Goal: Task Accomplishment & Management: Complete application form

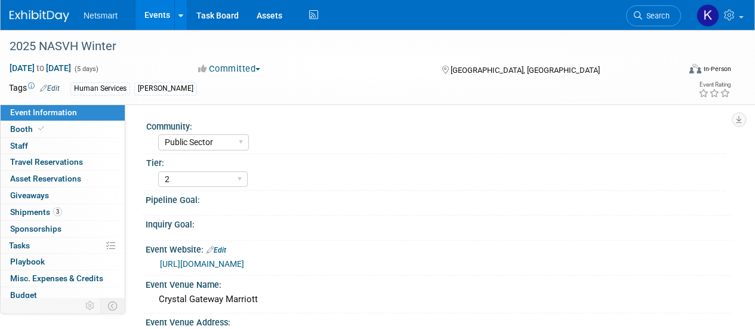
select select "Public Sector"
select select "2"
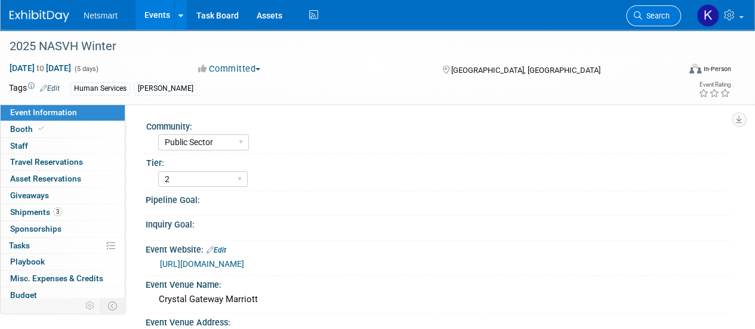
drag, startPoint x: 0, startPoint y: 0, endPoint x: 645, endPoint y: 16, distance: 645.0
click at [645, 16] on span "Search" at bounding box center [655, 15] width 27 height 9
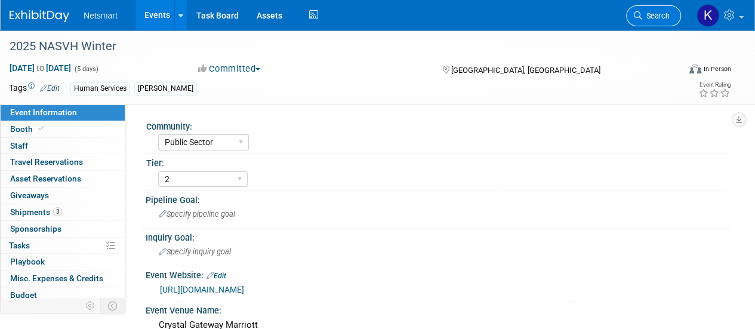
click at [653, 14] on span "Search" at bounding box center [655, 15] width 27 height 9
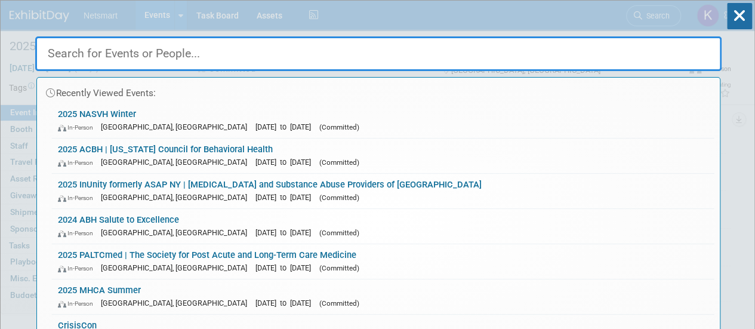
click at [653, 14] on div "Recently Viewed Events: 2025 NASVH Winter​ In-Person [GEOGRAPHIC_DATA], [GEOGRA…" at bounding box center [378, 180] width 687 height 359
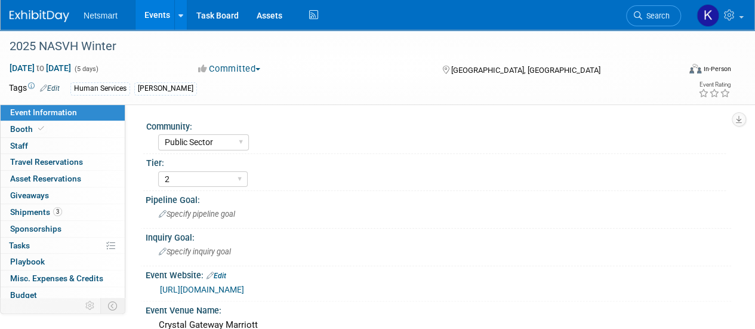
click at [653, 14] on span "Search" at bounding box center [655, 15] width 27 height 9
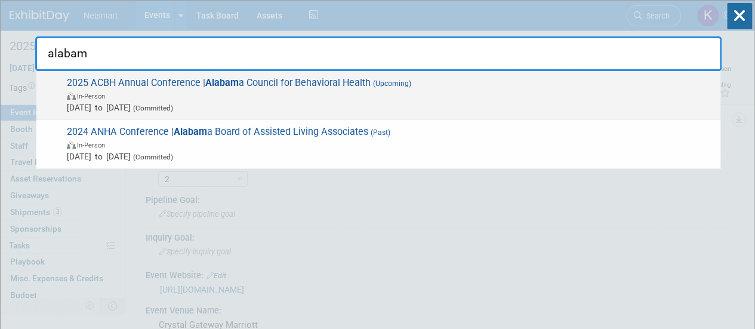
type input "alabam"
click at [278, 100] on span "In-Person" at bounding box center [391, 96] width 648 height 12
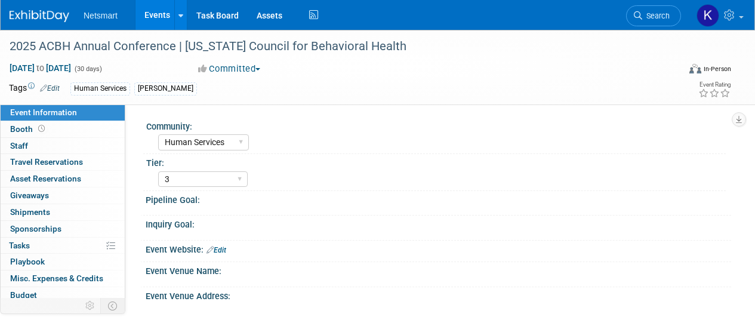
select select "Human Services"
select select "3"
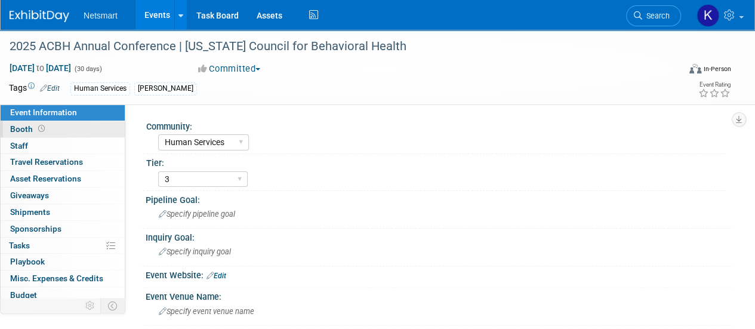
click at [81, 127] on link "Booth" at bounding box center [63, 129] width 124 height 16
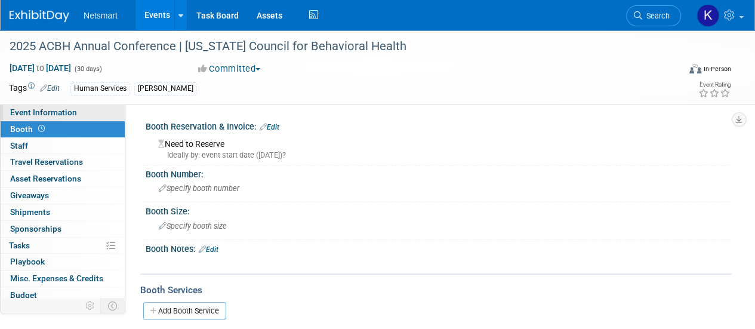
click at [62, 110] on span "Event Information" at bounding box center [43, 112] width 67 height 10
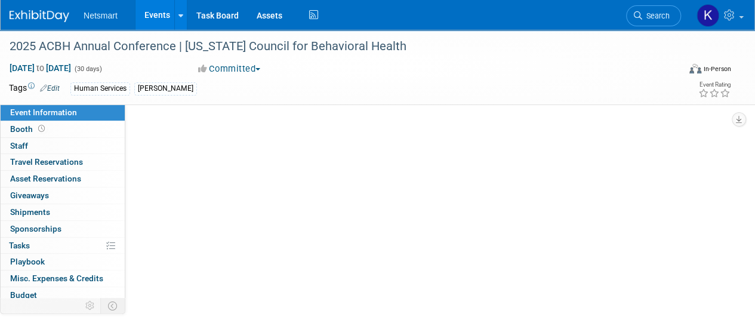
select select "Human Services"
select select "3"
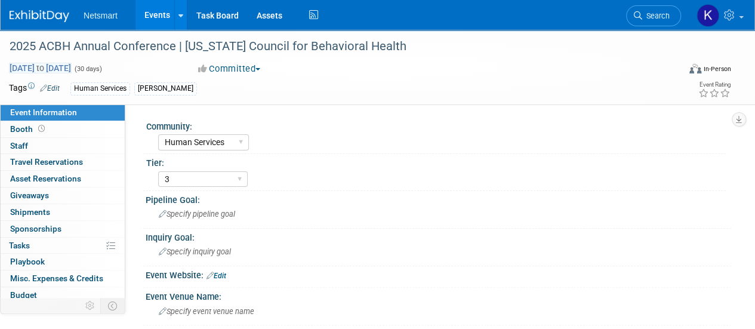
click at [46, 64] on span "to" at bounding box center [40, 68] width 11 height 10
select select "10"
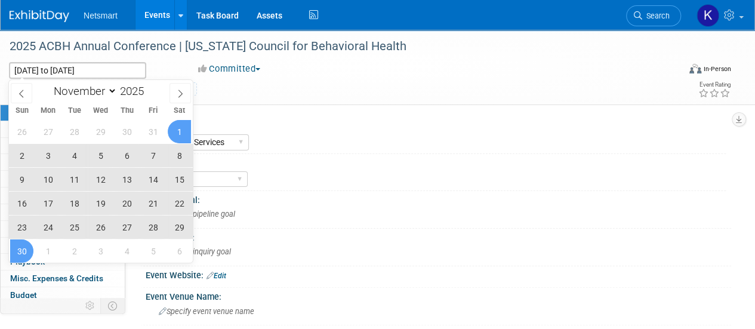
click at [69, 158] on span "4" at bounding box center [74, 155] width 23 height 23
type input "Nov 4, 2025"
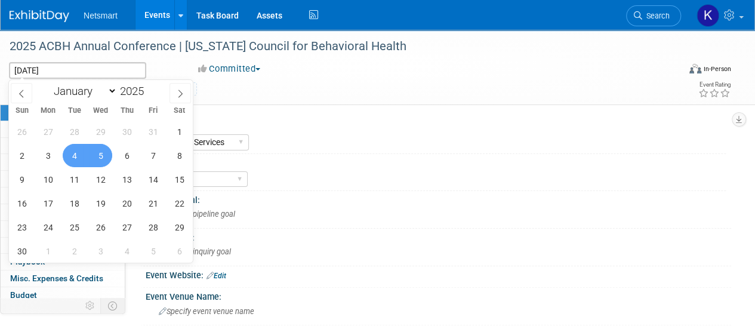
click at [102, 157] on span "5" at bounding box center [100, 155] width 23 height 23
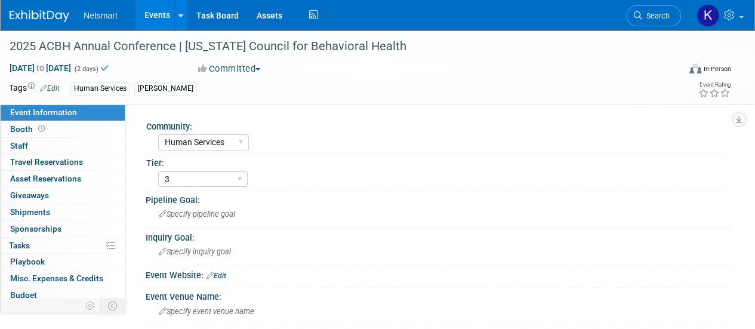
click at [317, 153] on div "Community: Human Services Post Acute Public Sector CareDimensions Specialty Pra…" at bounding box center [434, 136] width 583 height 36
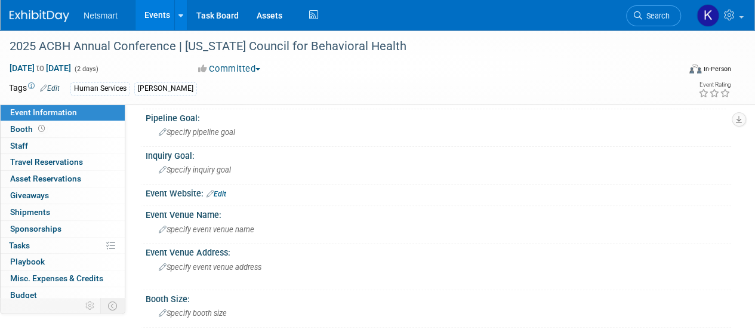
scroll to position [82, 0]
click at [209, 230] on span "Specify event venue name" at bounding box center [207, 228] width 96 height 9
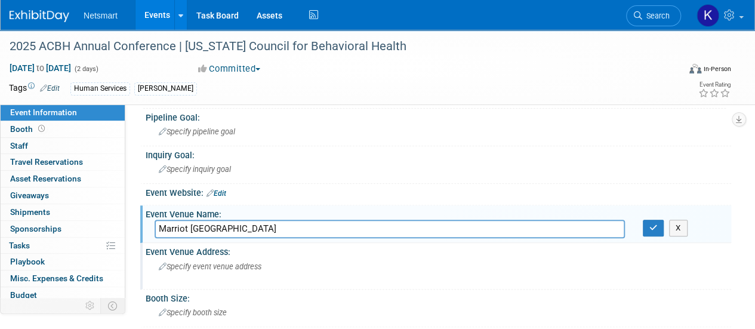
type input "Marriot Birmingham"
click at [197, 267] on span "Specify event venue address" at bounding box center [210, 266] width 103 height 9
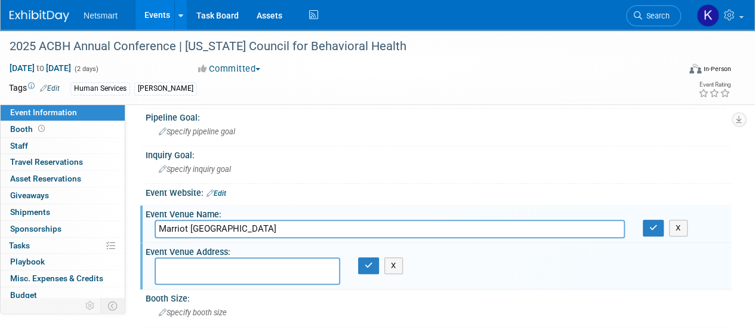
paste textarea "3590 Grandview Parkway Birmingham, AL 35243"
type textarea "3590 Grandview Parkway Birmingham, AL 35243"
click at [370, 263] on icon "button" at bounding box center [369, 266] width 8 height 8
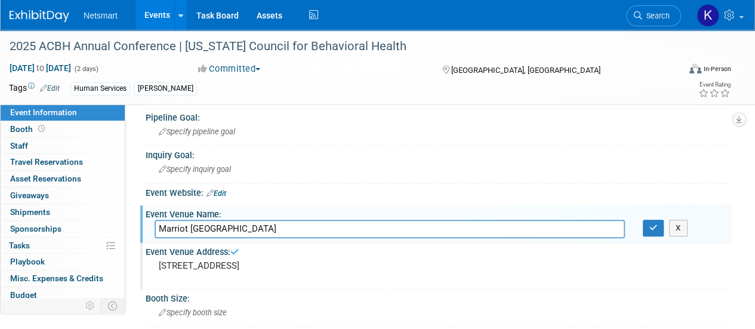
scroll to position [173, 0]
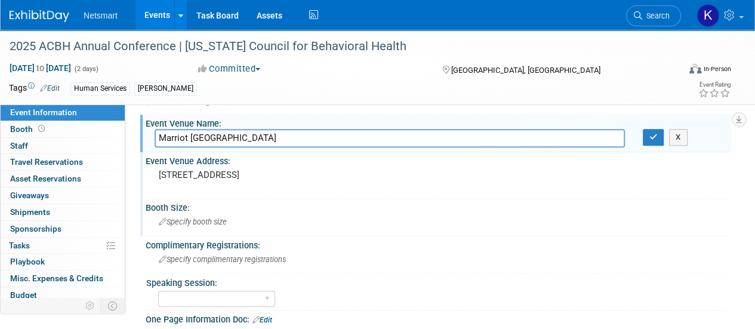
click at [223, 221] on span "Specify booth size" at bounding box center [193, 221] width 68 height 9
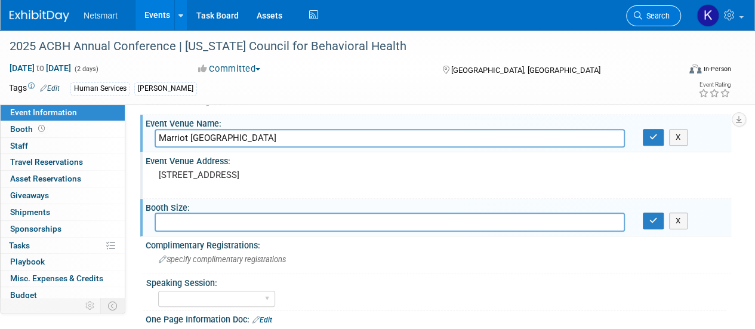
click at [644, 13] on span "Search" at bounding box center [655, 15] width 27 height 9
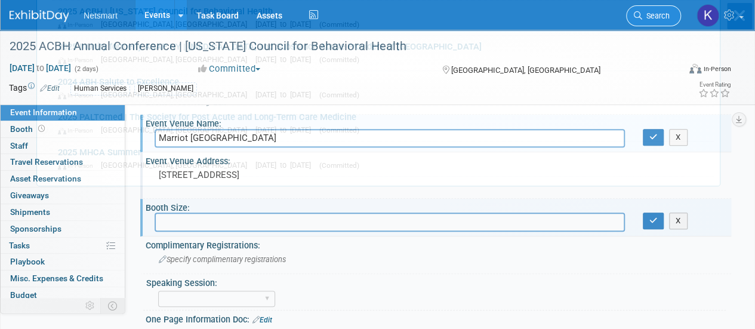
scroll to position [0, 0]
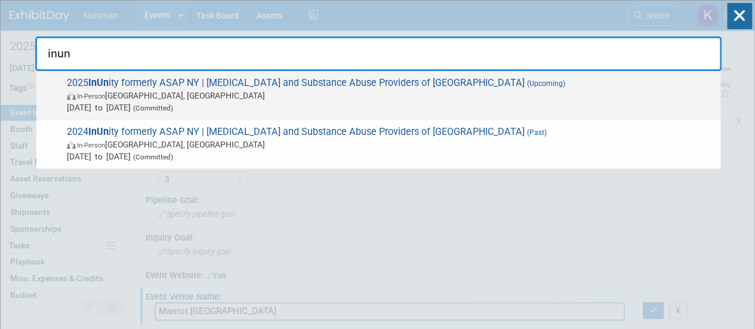
type input "inun"
click at [273, 91] on span "In-Person Saratoga Springs, NY" at bounding box center [391, 96] width 648 height 12
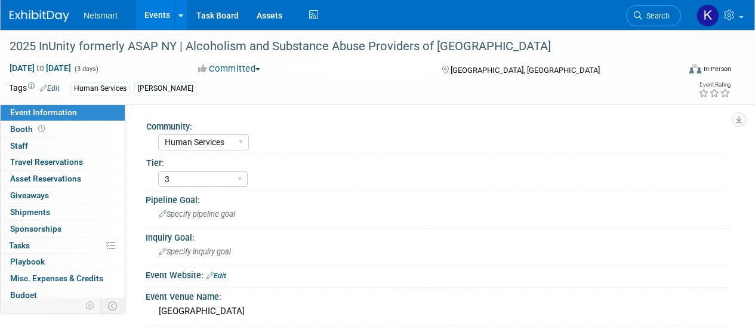
select select "Human Services"
select select "3"
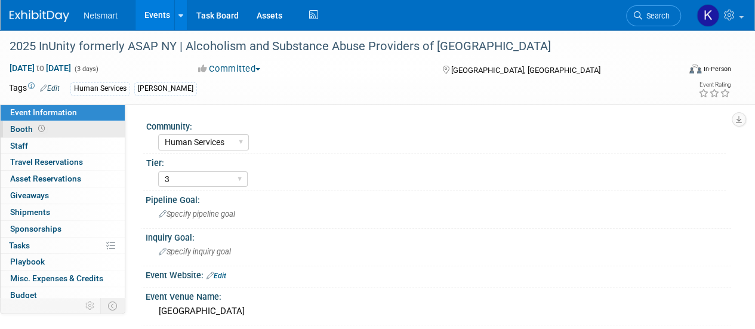
click at [93, 128] on link "Booth" at bounding box center [63, 129] width 124 height 16
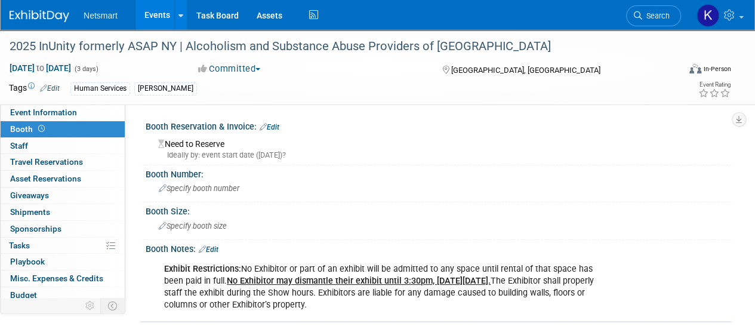
click at [276, 121] on div "Booth Reservation & Invoice: Edit" at bounding box center [439, 126] width 586 height 16
click at [278, 125] on link "Edit" at bounding box center [270, 127] width 20 height 8
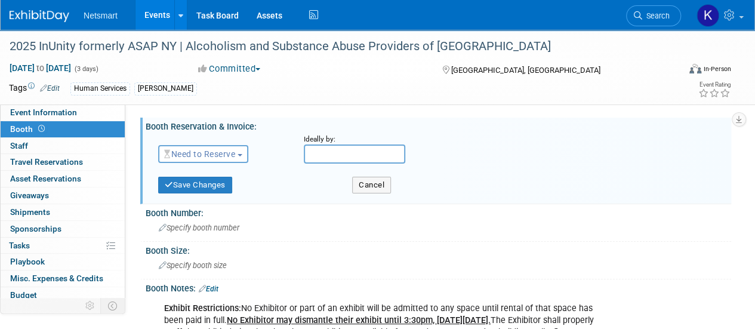
click at [213, 152] on span "Need to Reserve" at bounding box center [199, 154] width 71 height 10
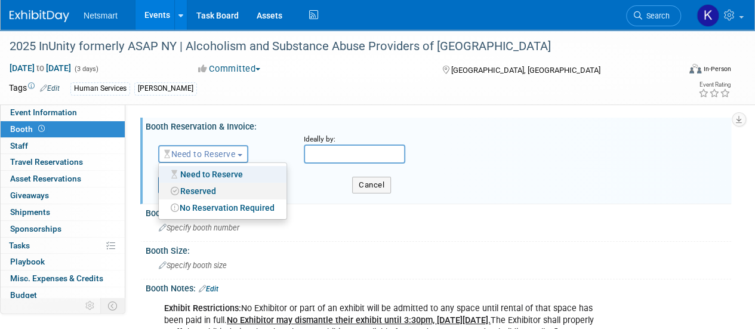
click at [205, 195] on link "Reserved" at bounding box center [223, 191] width 128 height 17
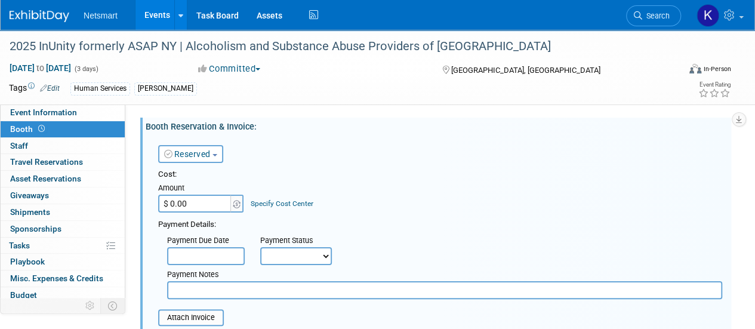
click at [200, 202] on input "$ 0.00" at bounding box center [195, 204] width 75 height 18
type input "$ 2,250.00"
click at [289, 223] on div "Payment Details:" at bounding box center [440, 223] width 564 height 14
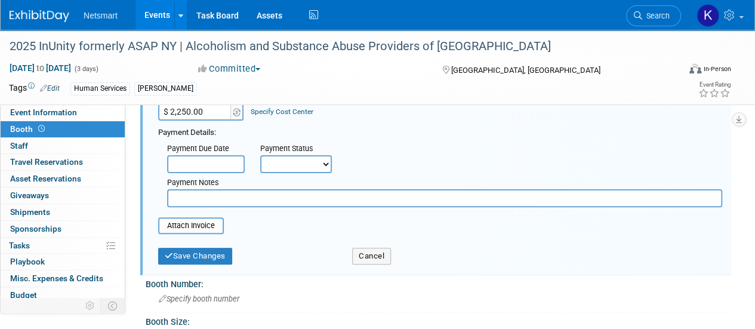
click at [209, 246] on div "Save Changes" at bounding box center [246, 252] width 194 height 24
click at [202, 257] on button "Save Changes" at bounding box center [195, 256] width 74 height 17
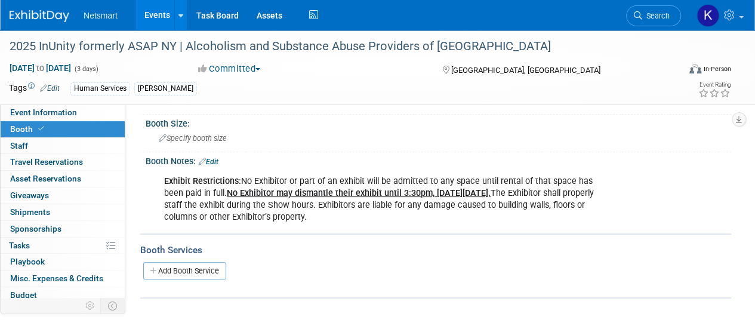
scroll to position [0, 0]
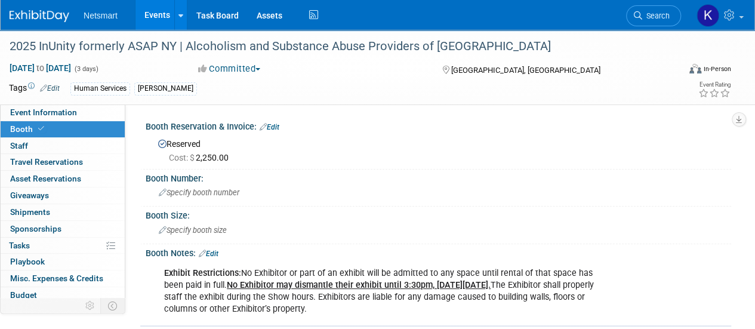
click at [269, 125] on link "Edit" at bounding box center [270, 127] width 20 height 8
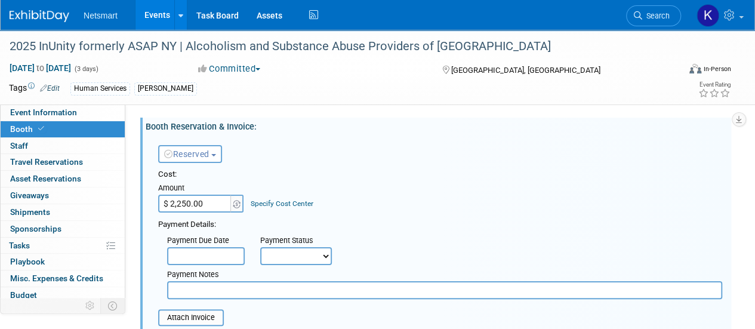
scroll to position [35, 0]
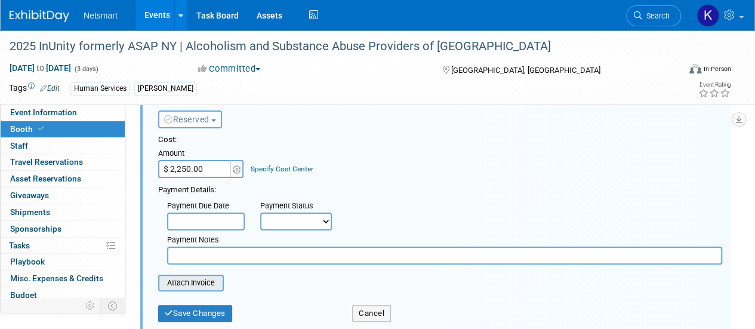
click at [199, 281] on input "file" at bounding box center [152, 283] width 142 height 14
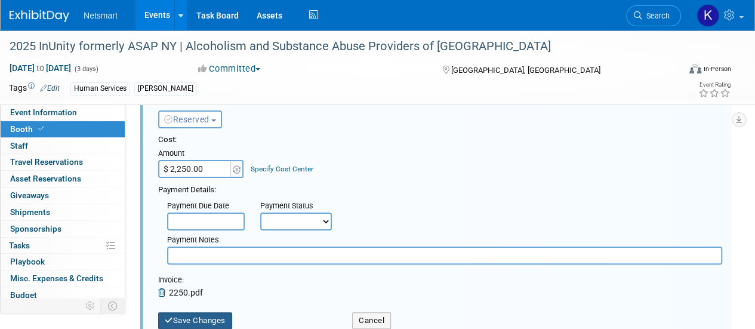
click at [190, 324] on button "Save Changes" at bounding box center [195, 320] width 74 height 17
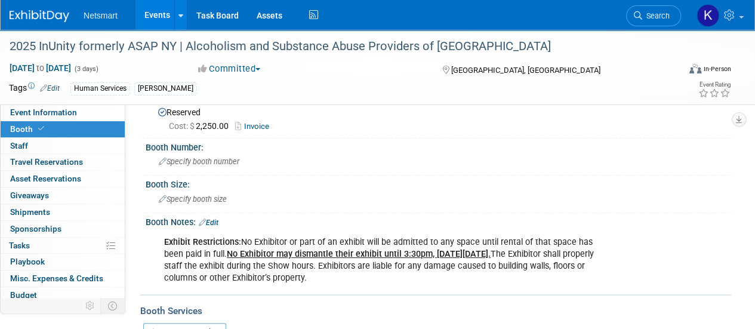
scroll to position [32, 0]
click at [216, 223] on link "Edit" at bounding box center [209, 222] width 20 height 8
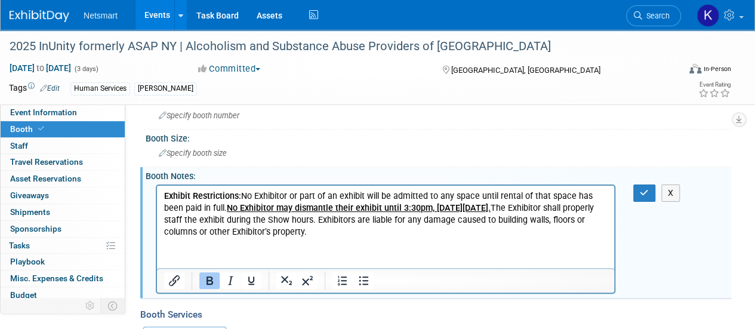
scroll to position [59, 0]
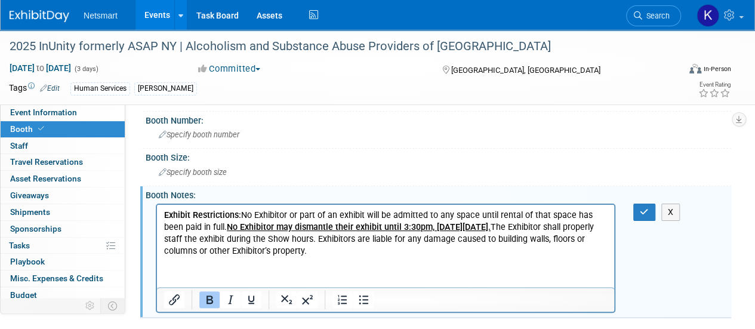
click at [411, 248] on p "Exhibit Restrictions: No Exhibitor or part of an exhibit will be admitted to an…" at bounding box center [386, 233] width 444 height 48
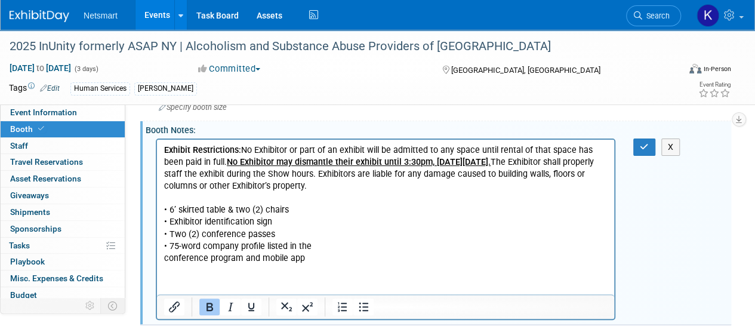
scroll to position [155, 0]
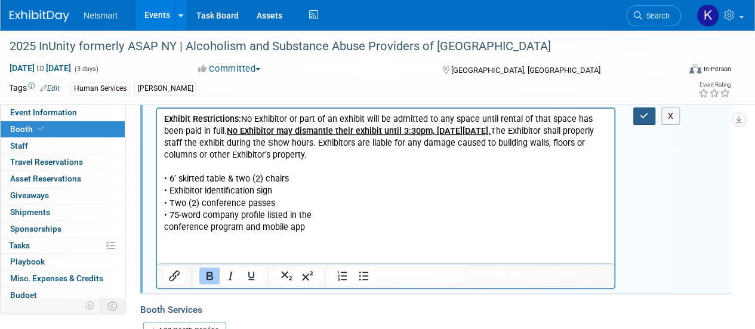
click at [638, 115] on button "button" at bounding box center [644, 115] width 22 height 17
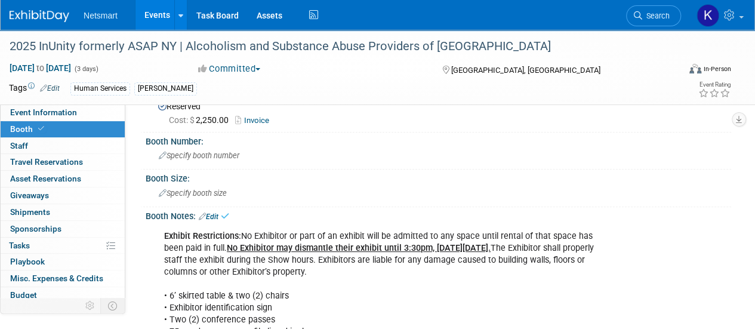
scroll to position [0, 0]
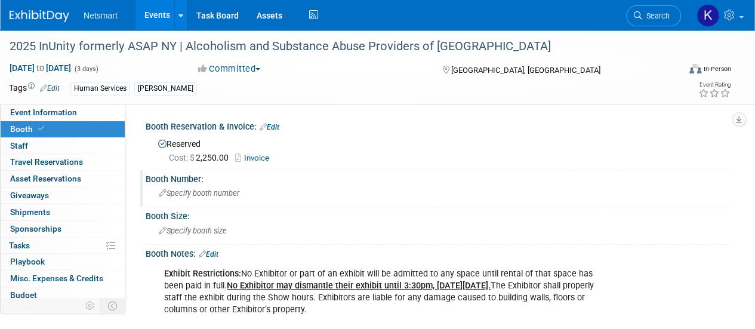
click at [201, 190] on span "Specify booth number" at bounding box center [199, 193] width 81 height 9
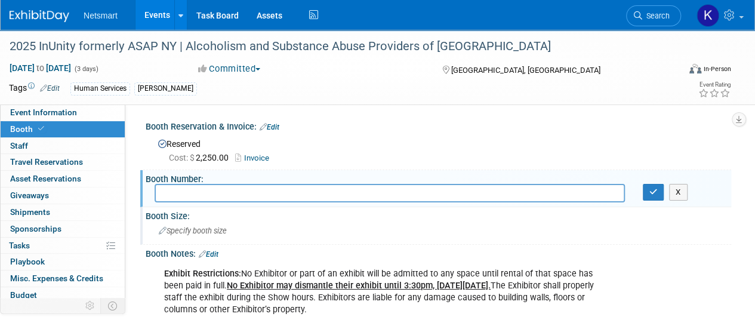
click at [190, 224] on div "Specify booth size" at bounding box center [439, 231] width 568 height 19
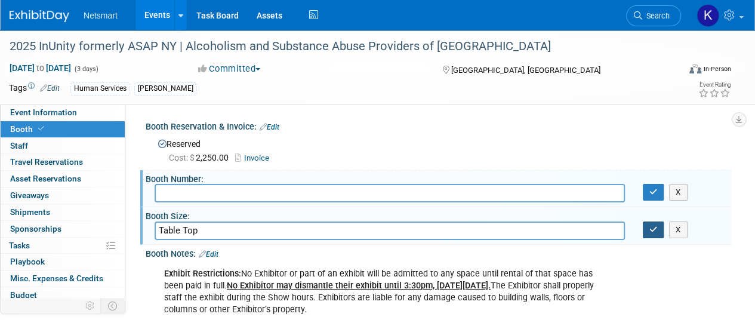
type input "Table Top"
click at [652, 229] on icon "button" at bounding box center [654, 230] width 8 height 8
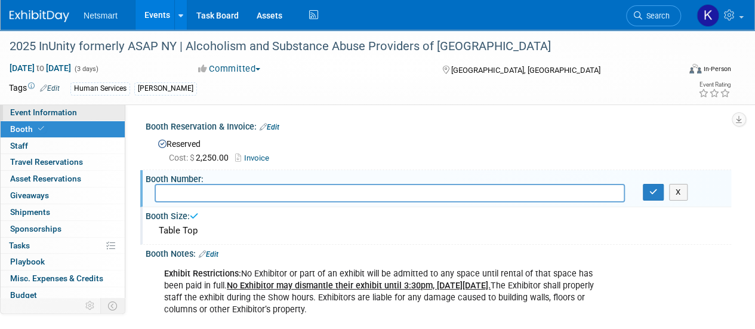
click at [64, 112] on span "Event Information" at bounding box center [43, 112] width 67 height 10
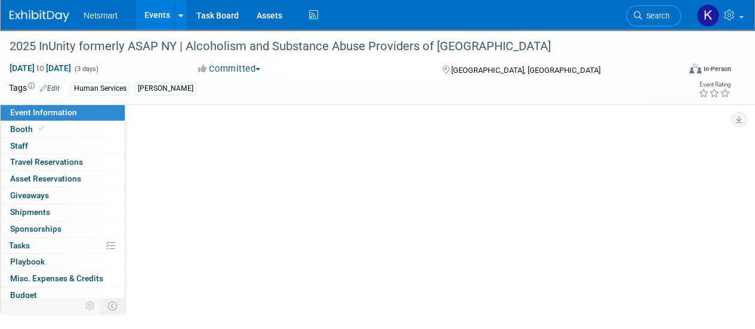
select select "Human Services"
select select "3"
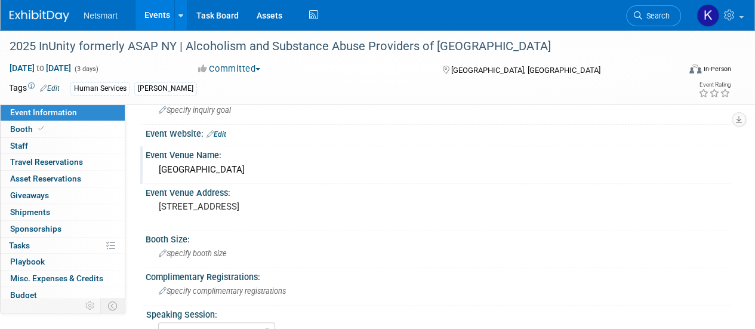
scroll to position [142, 0]
click at [204, 244] on div "Specify booth size" at bounding box center [439, 253] width 568 height 19
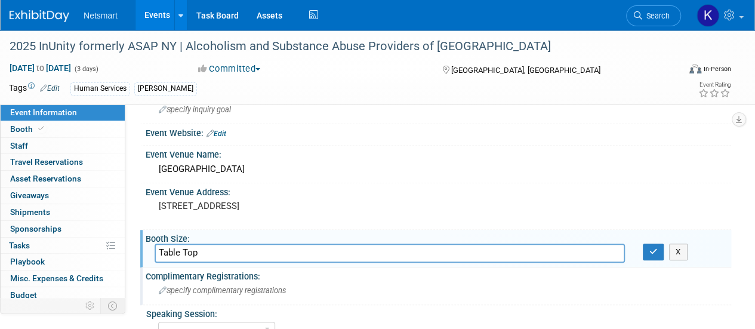
type input "Table Top"
click at [199, 286] on span "Specify complimentary registrations" at bounding box center [222, 290] width 127 height 9
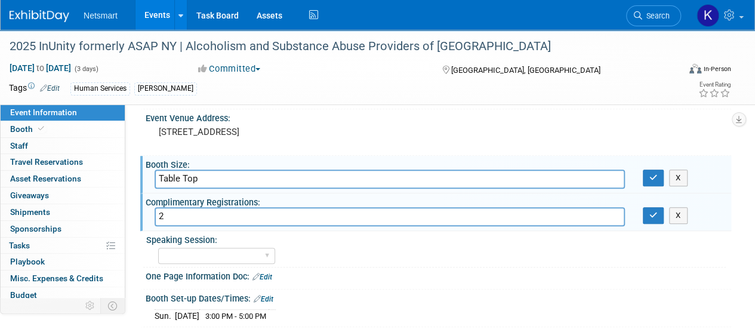
scroll to position [214, 0]
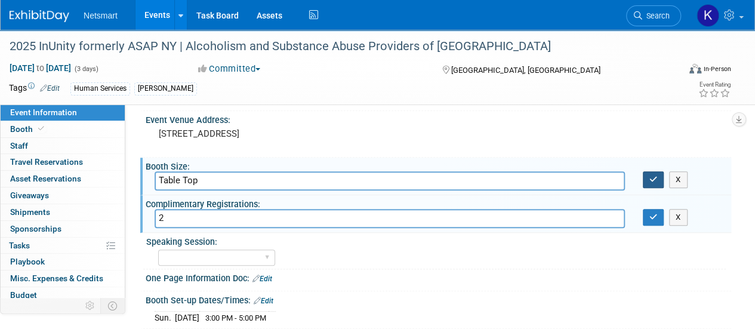
type input "2"
click at [656, 181] on icon "button" at bounding box center [654, 180] width 8 height 8
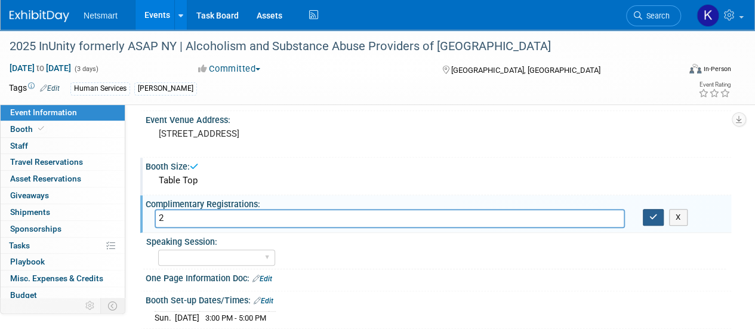
click at [651, 213] on icon "button" at bounding box center [654, 217] width 8 height 8
